Goal: Transaction & Acquisition: Subscribe to service/newsletter

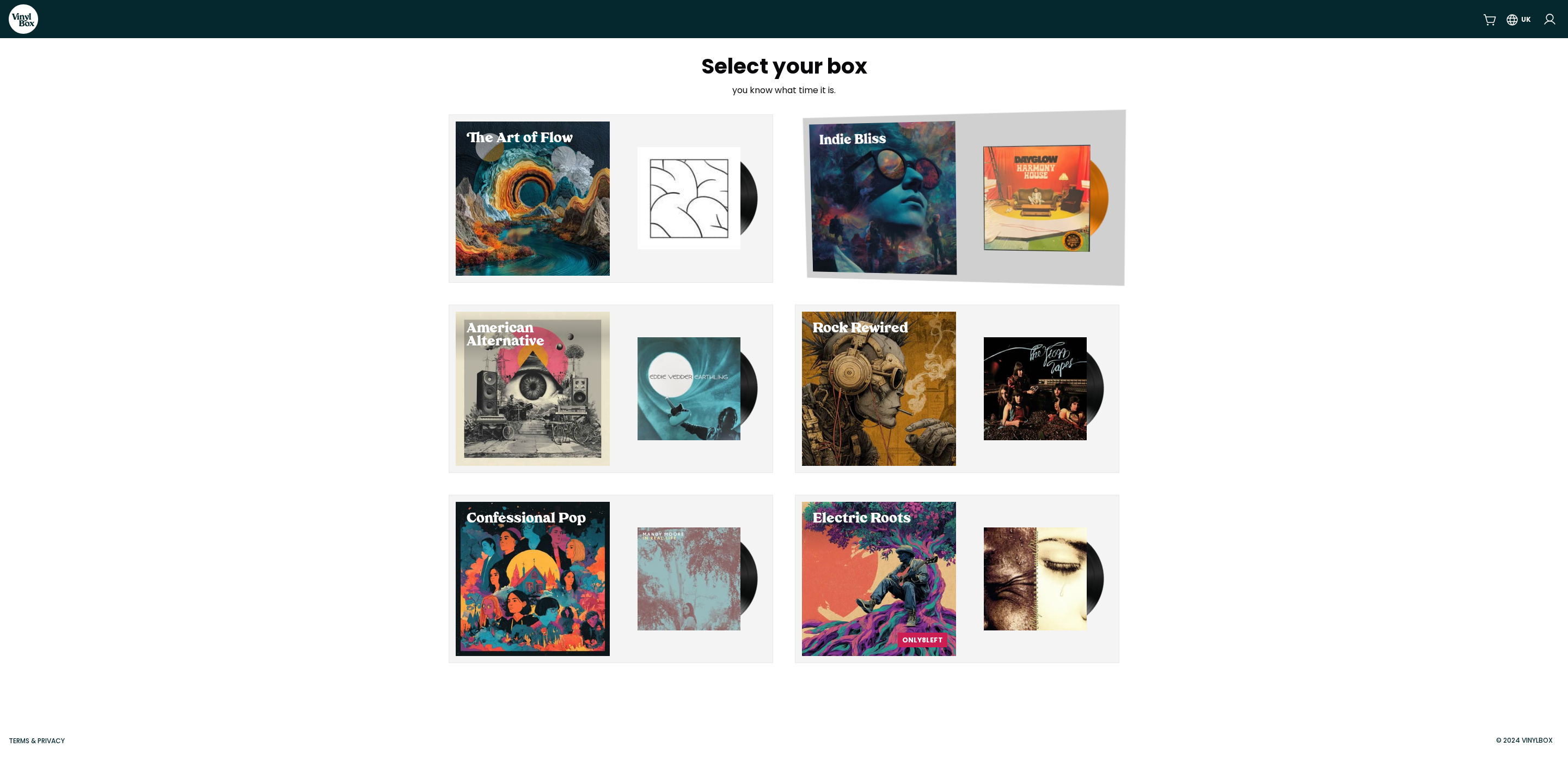
click at [854, 183] on div "Select Indie Bliss" at bounding box center [882, 198] width 147 height 153
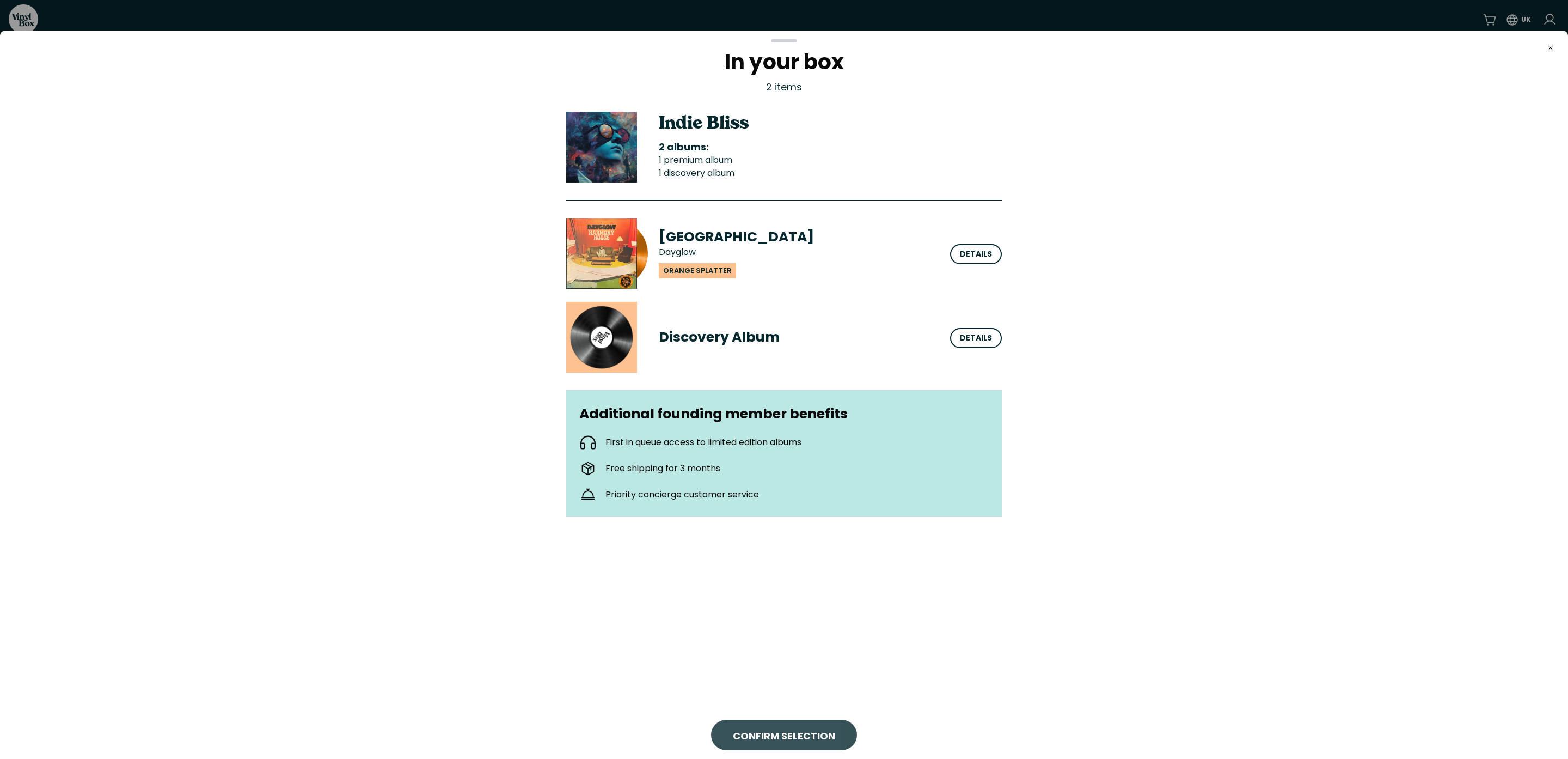
click at [832, 730] on span "CONFIRM SELECTION" at bounding box center [784, 735] width 102 height 15
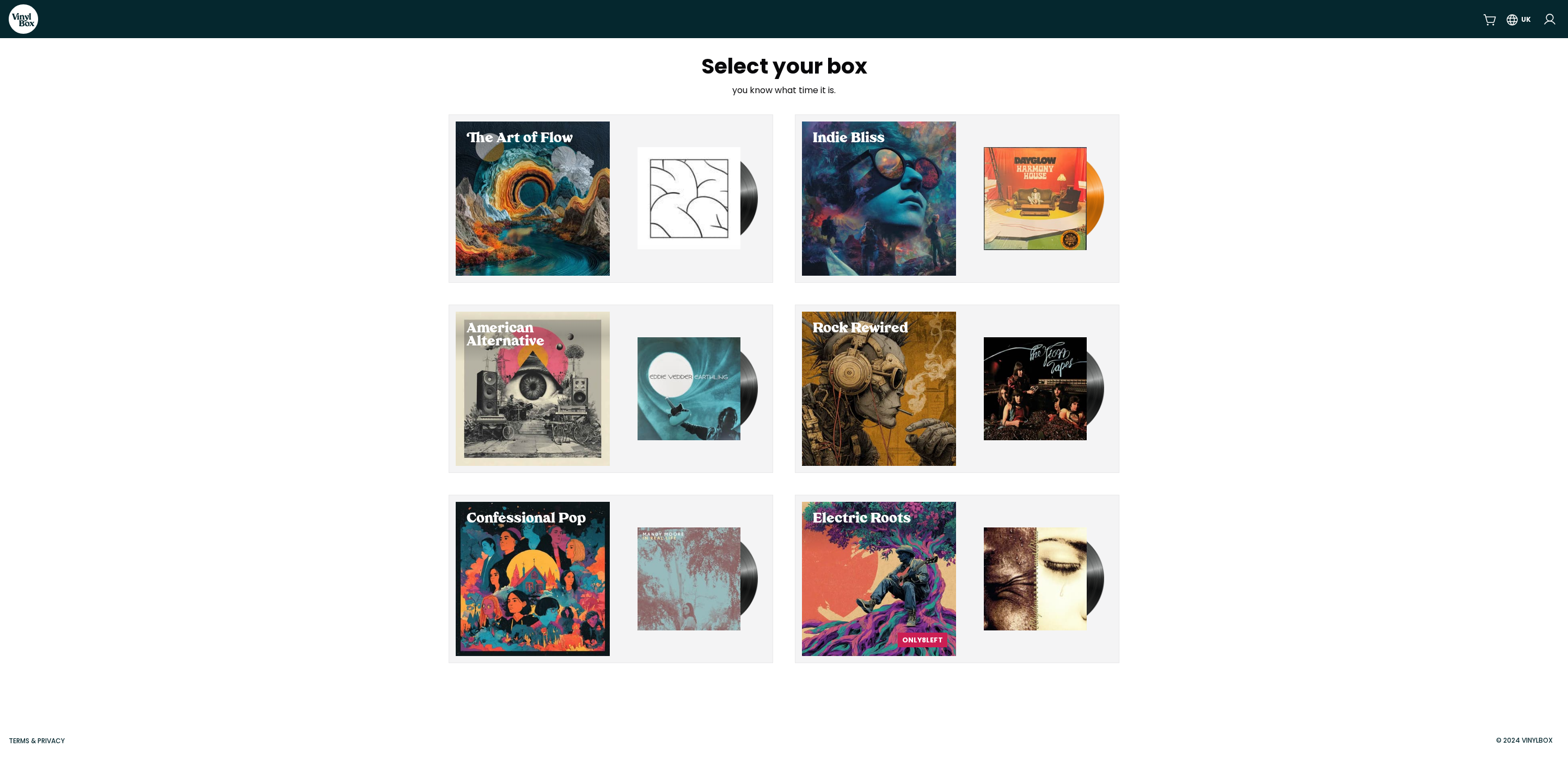
click at [1454, 447] on div "Select your box you know what time it is. The Art of Flow Indie Bliss American …" at bounding box center [784, 359] width 1568 height 642
